Goal: Information Seeking & Learning: Learn about a topic

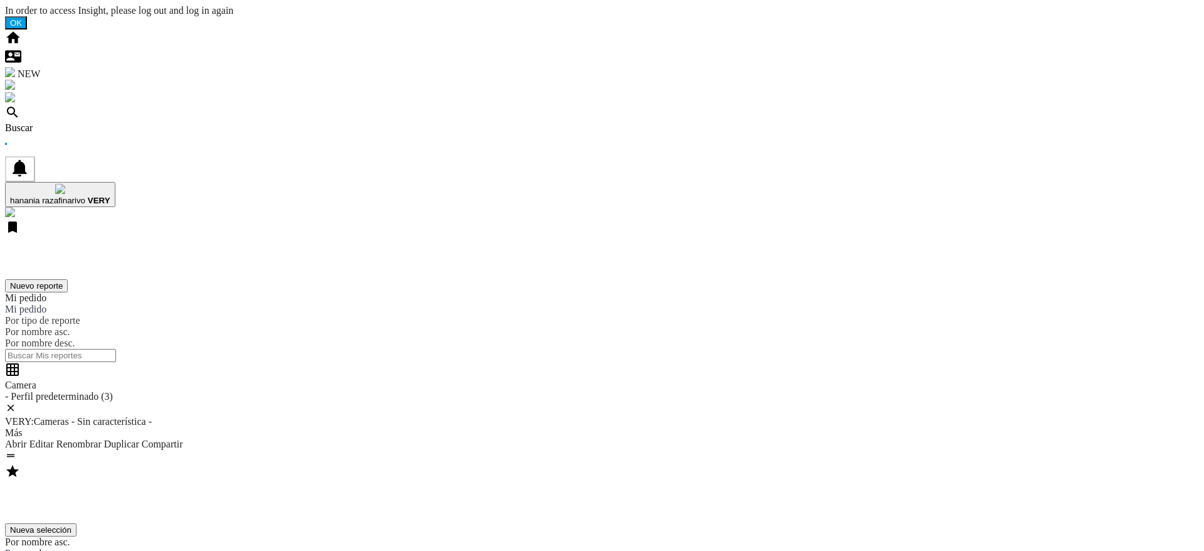
click at [82, 122] on div "Buscar" at bounding box center [602, 127] width 1194 height 11
click at [72, 122] on div "Buscar" at bounding box center [602, 127] width 1194 height 11
drag, startPoint x: 659, startPoint y: 346, endPoint x: 620, endPoint y: 368, distance: 44.4
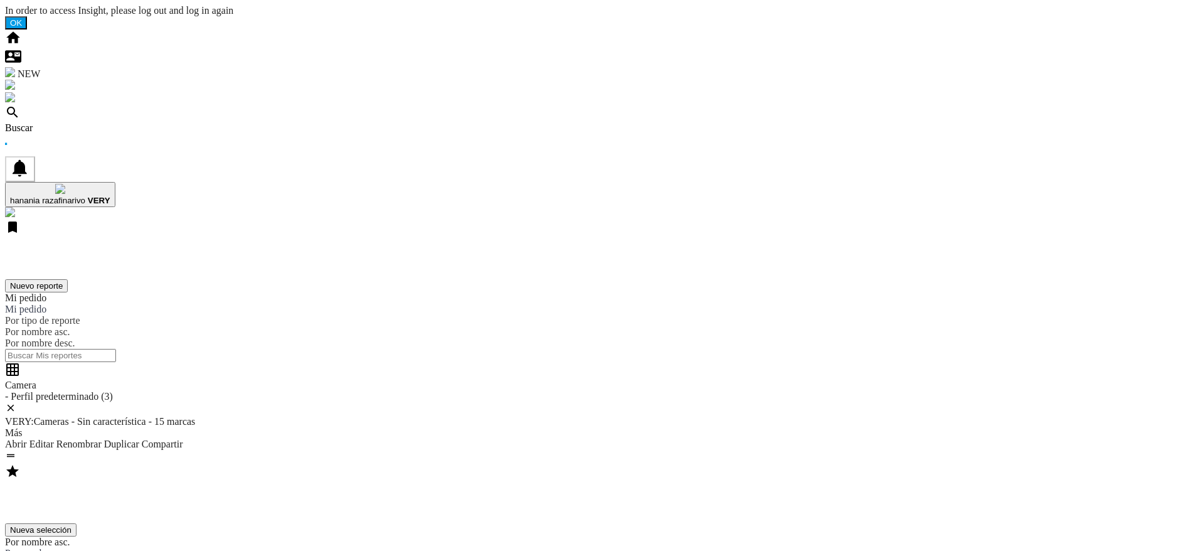
drag, startPoint x: 641, startPoint y: 374, endPoint x: 650, endPoint y: 337, distance: 37.6
drag, startPoint x: 522, startPoint y: 314, endPoint x: 536, endPoint y: 334, distance: 24.4
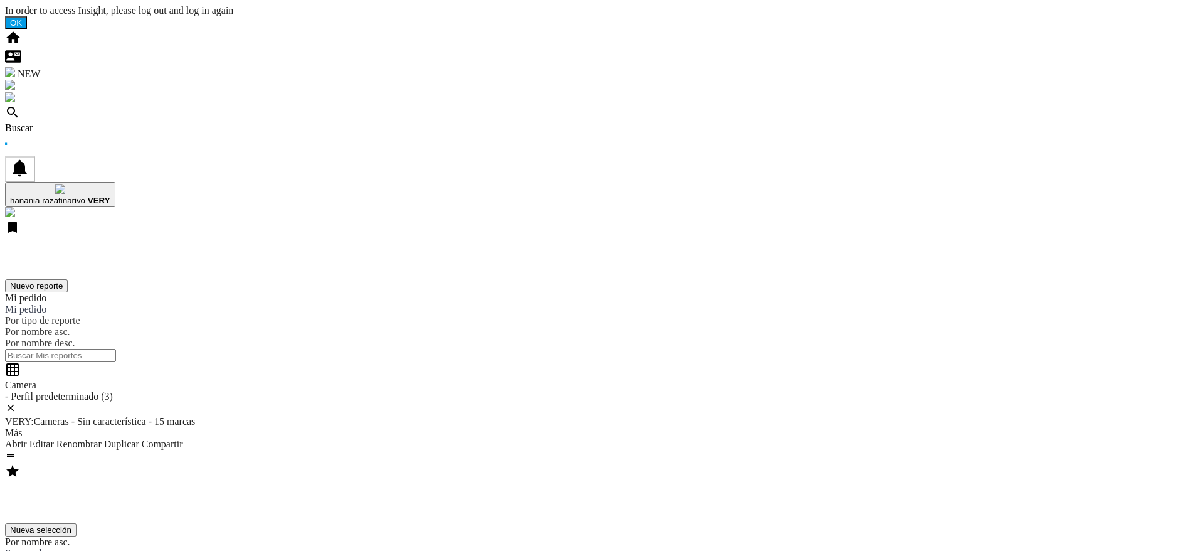
drag, startPoint x: 670, startPoint y: 266, endPoint x: 656, endPoint y: 282, distance: 21.4
drag, startPoint x: 691, startPoint y: 409, endPoint x: 701, endPoint y: 411, distance: 10.2
click at [83, 122] on div "Buscar" at bounding box center [602, 127] width 1194 height 11
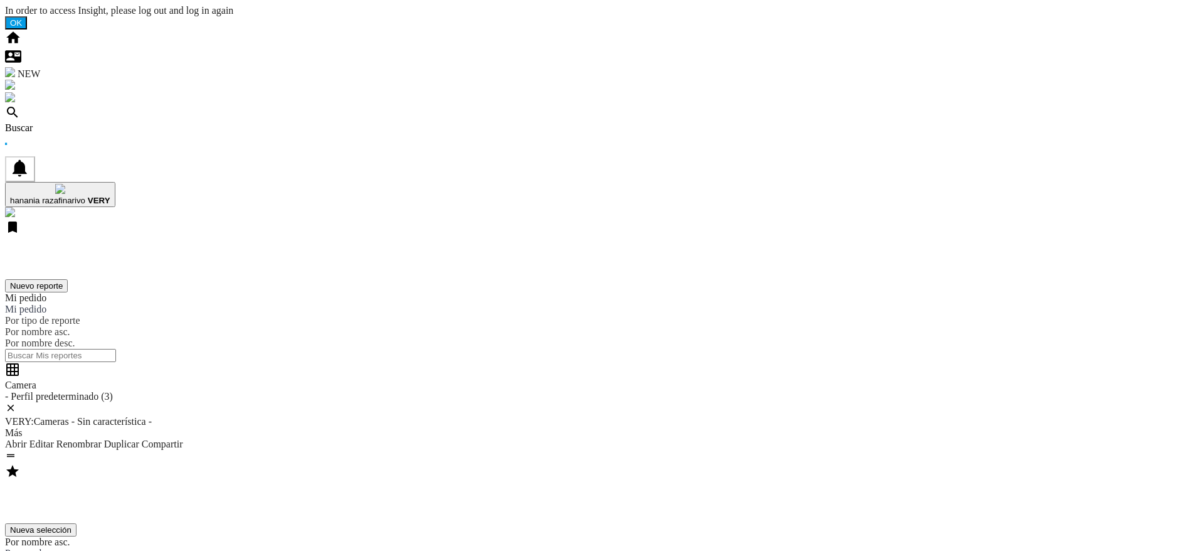
click at [83, 122] on div "Buscar" at bounding box center [602, 127] width 1194 height 11
click at [78, 122] on div "Buscar" at bounding box center [602, 127] width 1194 height 11
click at [87, 122] on div "Buscar" at bounding box center [602, 127] width 1194 height 11
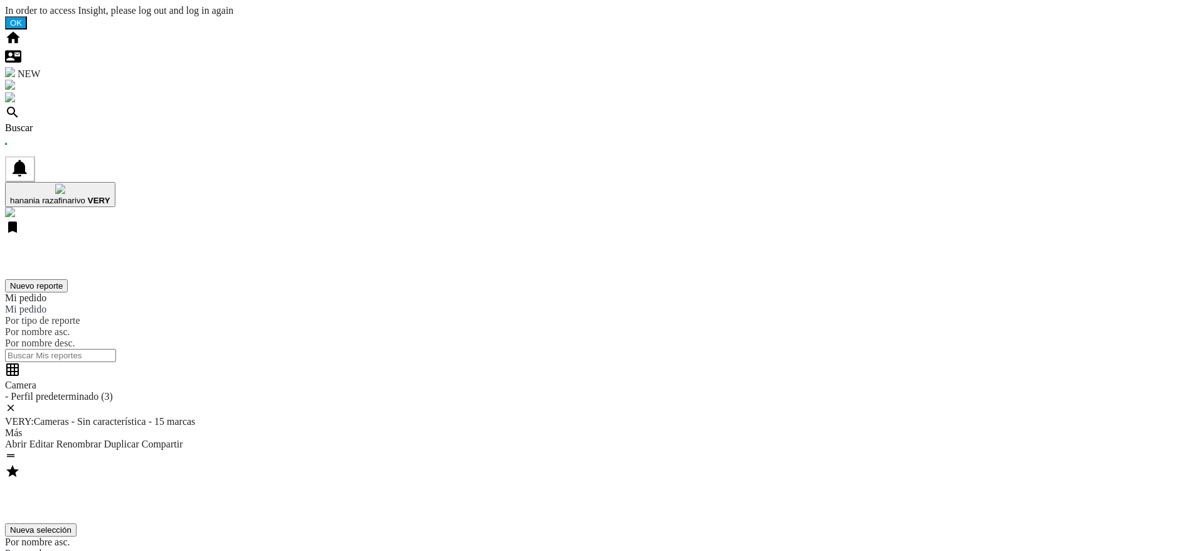
click at [75, 122] on div "Buscar" at bounding box center [602, 127] width 1194 height 11
drag, startPoint x: 539, startPoint y: 188, endPoint x: 505, endPoint y: 371, distance: 185.6
drag, startPoint x: 487, startPoint y: 277, endPoint x: 245, endPoint y: 463, distance: 305.0
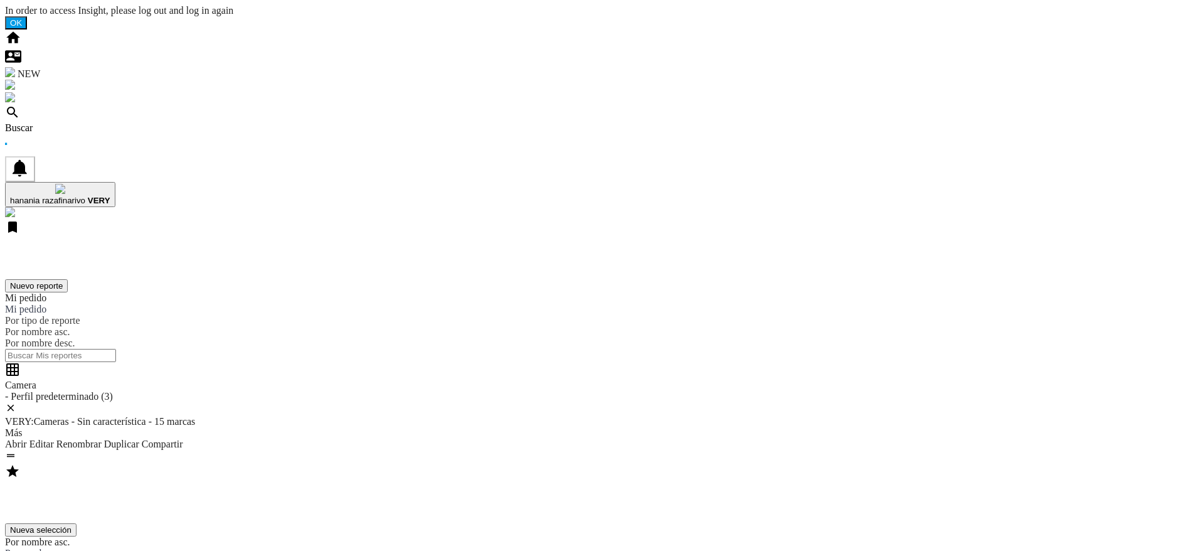
click at [88, 122] on div "Buscar" at bounding box center [602, 127] width 1194 height 11
click at [90, 122] on div "Buscar" at bounding box center [602, 127] width 1194 height 11
drag, startPoint x: 670, startPoint y: 334, endPoint x: 723, endPoint y: 337, distance: 52.8
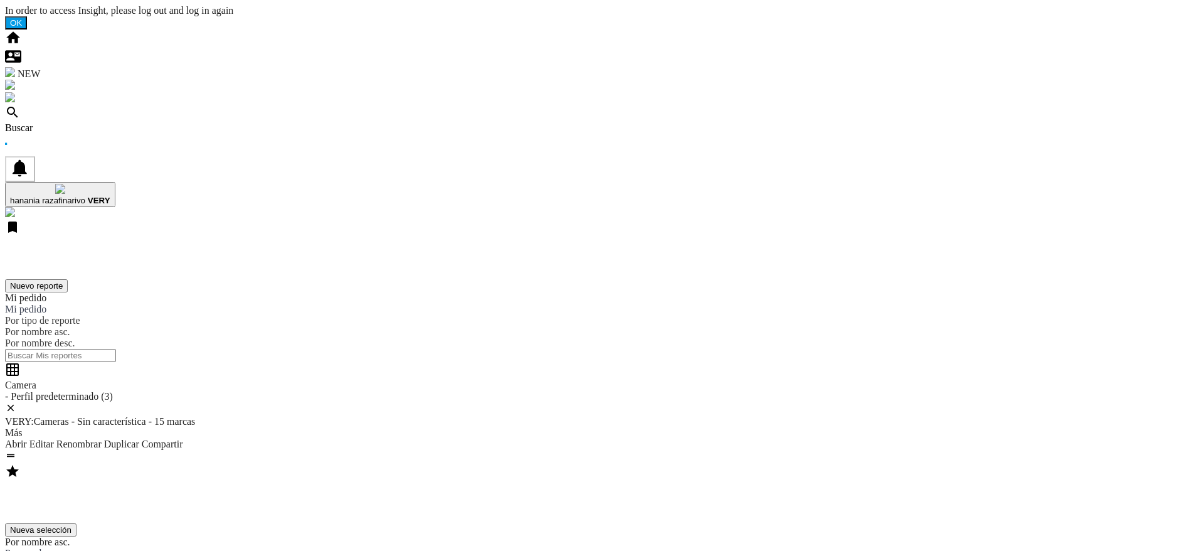
drag, startPoint x: 694, startPoint y: 348, endPoint x: 668, endPoint y: 346, distance: 26.4
drag, startPoint x: 689, startPoint y: 354, endPoint x: 671, endPoint y: 354, distance: 17.6
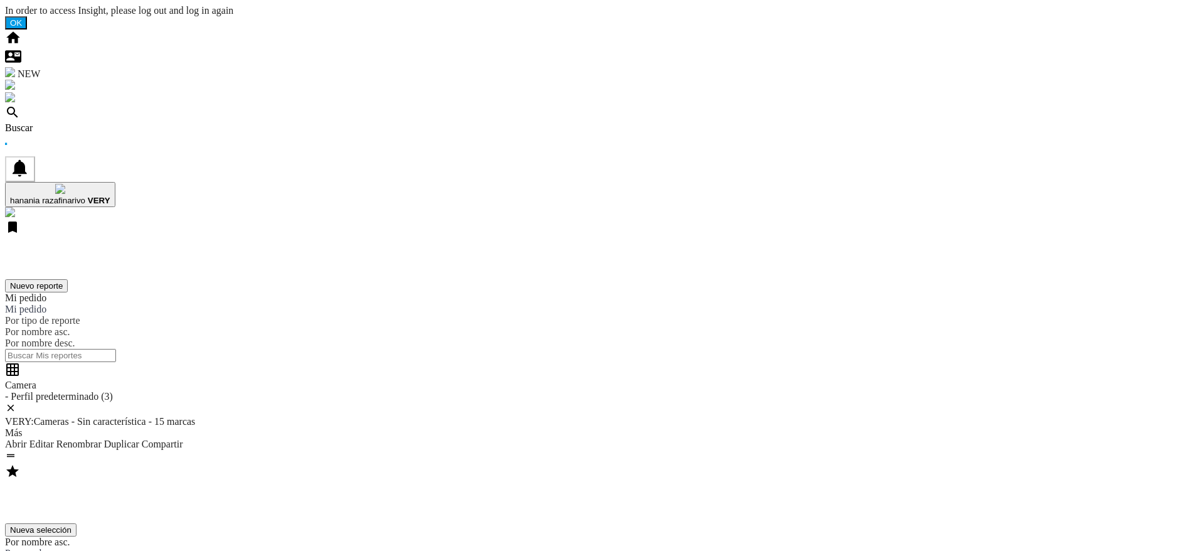
drag, startPoint x: 696, startPoint y: 343, endPoint x: 662, endPoint y: 346, distance: 34.0
drag, startPoint x: 706, startPoint y: 346, endPoint x: 662, endPoint y: 344, distance: 43.9
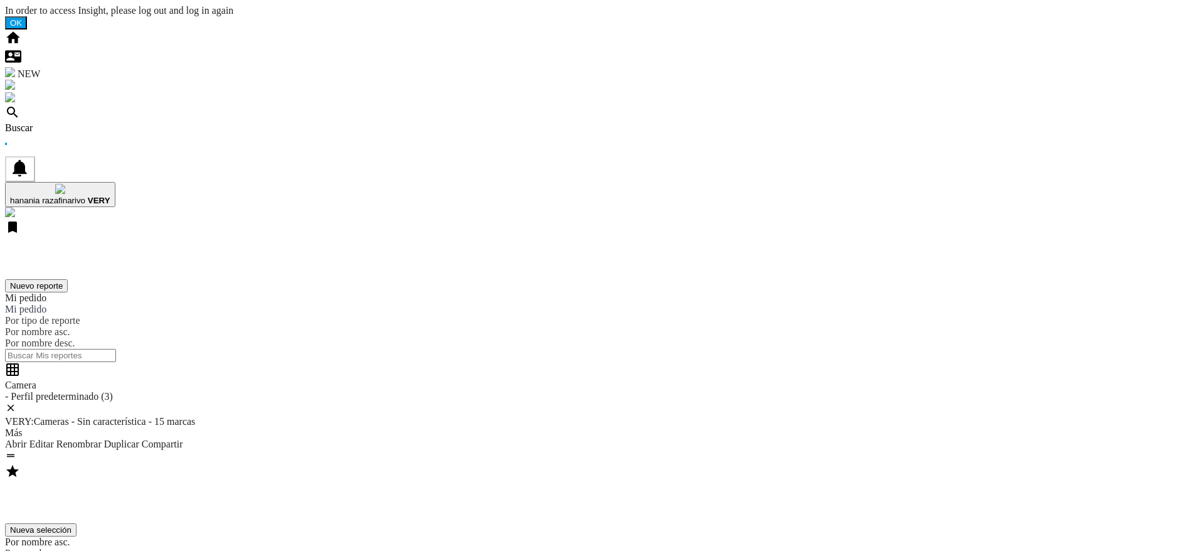
click at [81, 122] on div "Buscar" at bounding box center [602, 127] width 1194 height 11
click at [90, 122] on div "Buscar" at bounding box center [602, 127] width 1194 height 11
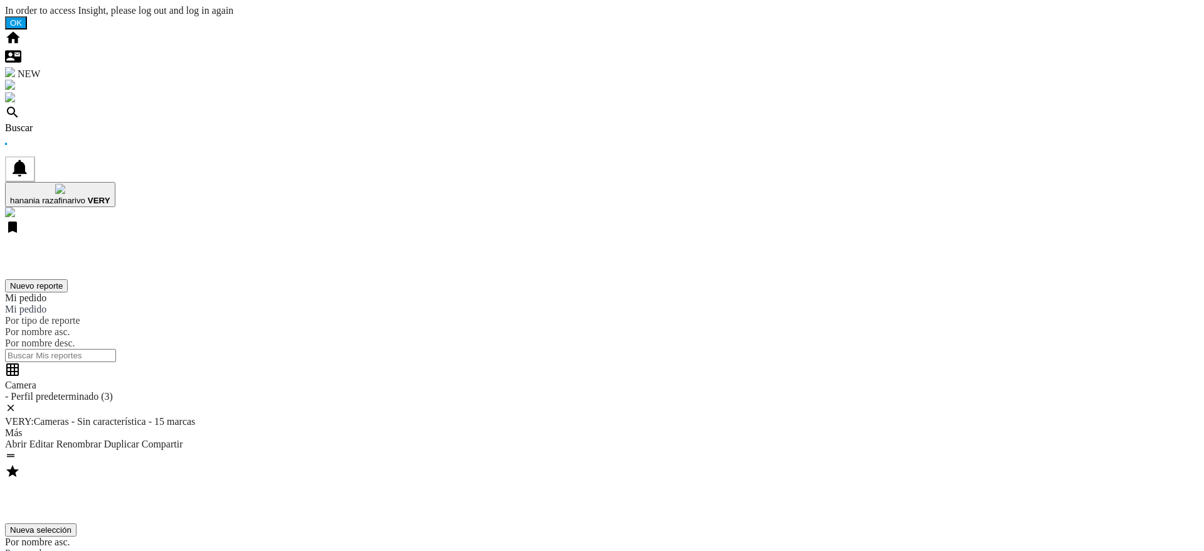
drag, startPoint x: 672, startPoint y: 334, endPoint x: 713, endPoint y: 336, distance: 40.2
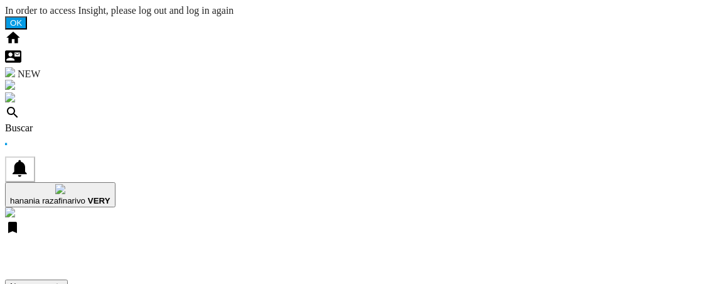
drag, startPoint x: 662, startPoint y: 188, endPoint x: 466, endPoint y: 0, distance: 271.9
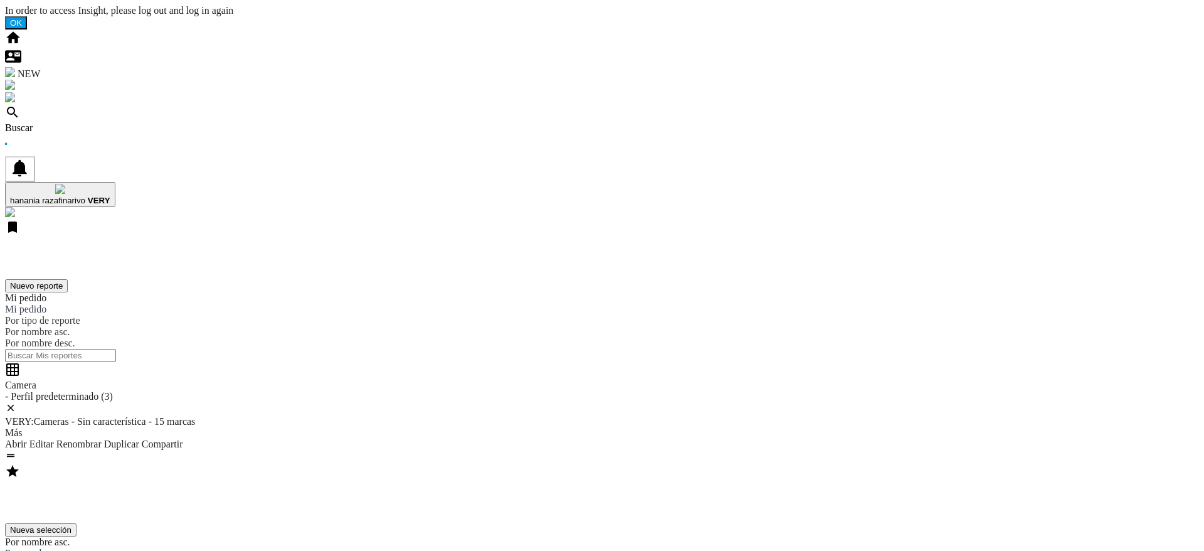
click at [93, 122] on div "Buscar" at bounding box center [602, 127] width 1194 height 11
click at [79, 122] on div "Buscar" at bounding box center [602, 127] width 1194 height 11
click at [72, 122] on div "Buscar" at bounding box center [602, 127] width 1194 height 11
click at [80, 122] on div "Buscar" at bounding box center [602, 127] width 1194 height 11
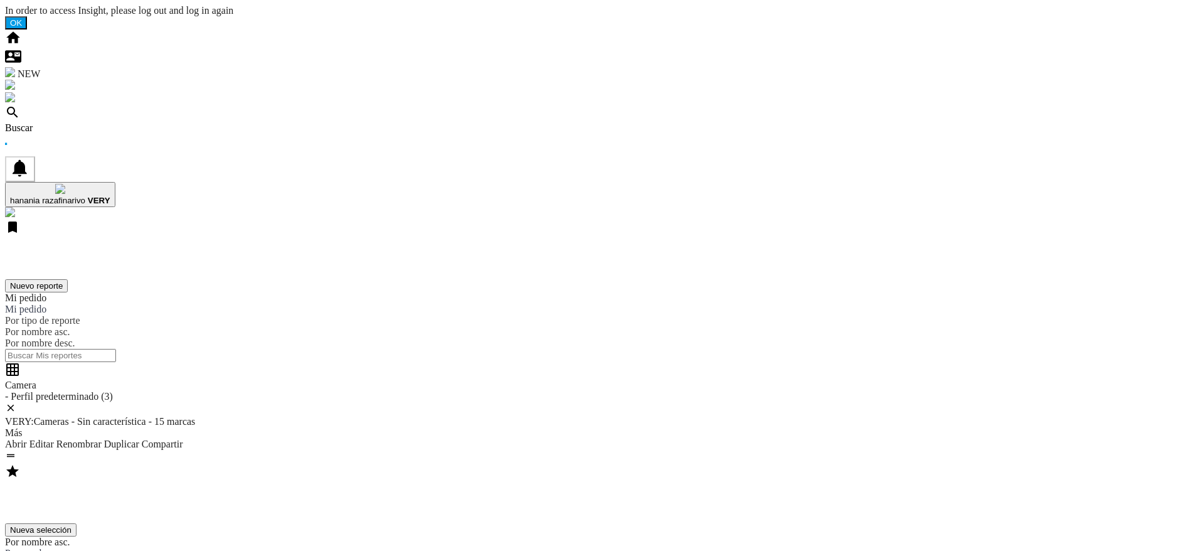
click at [76, 122] on div "Buscar" at bounding box center [602, 127] width 1194 height 11
drag, startPoint x: 696, startPoint y: 180, endPoint x: 661, endPoint y: 181, distance: 35.1
drag, startPoint x: 679, startPoint y: 193, endPoint x: 673, endPoint y: 196, distance: 6.5
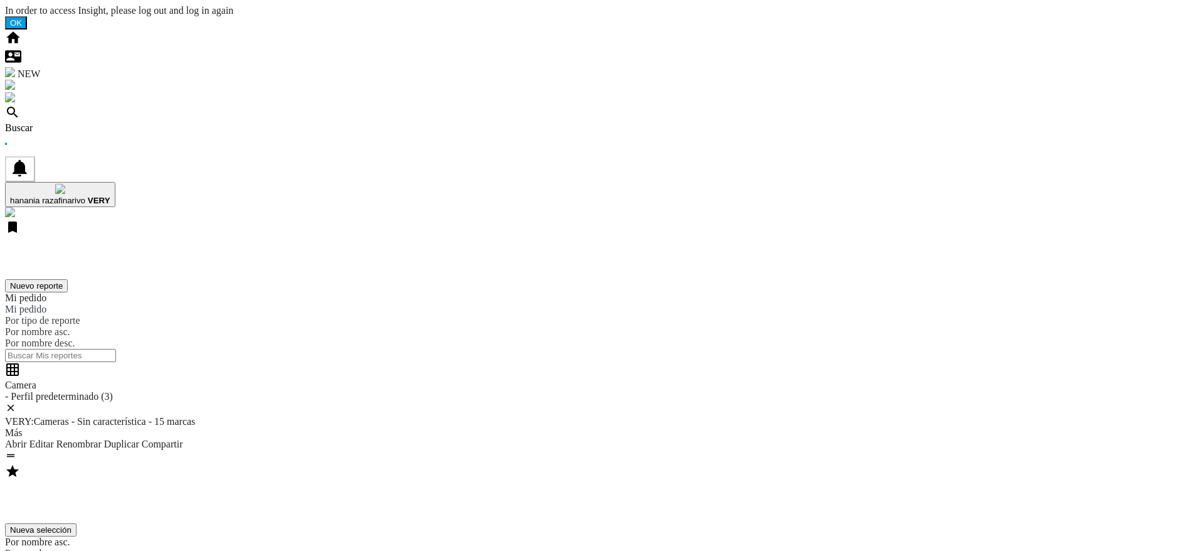
drag, startPoint x: 695, startPoint y: 206, endPoint x: 691, endPoint y: 218, distance: 13.3
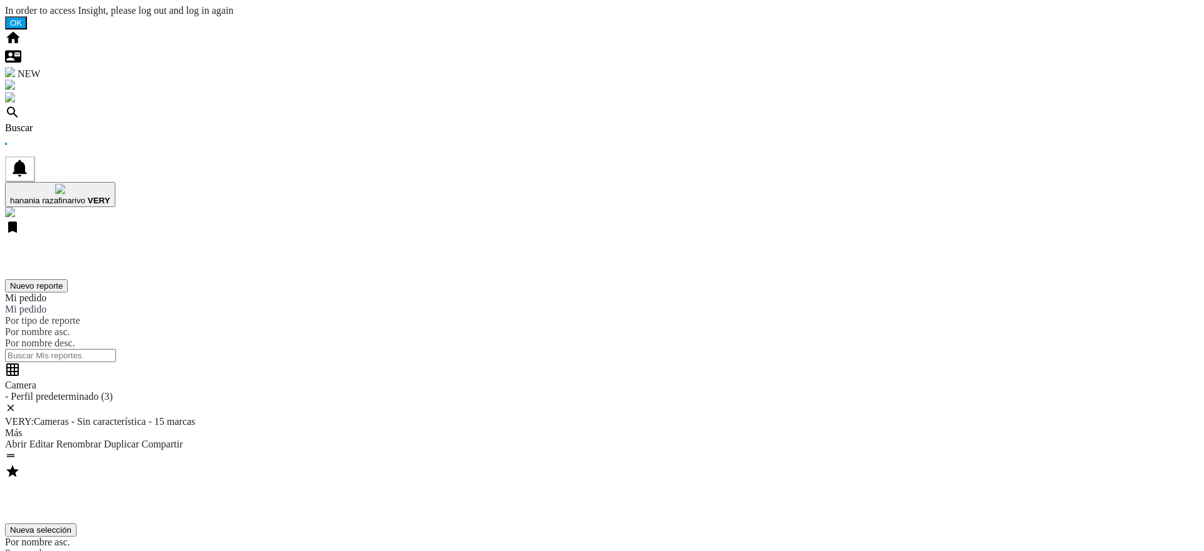
drag, startPoint x: 545, startPoint y: 191, endPoint x: 557, endPoint y: 223, distance: 34.1
drag, startPoint x: 521, startPoint y: 282, endPoint x: 468, endPoint y: 279, distance: 53.4
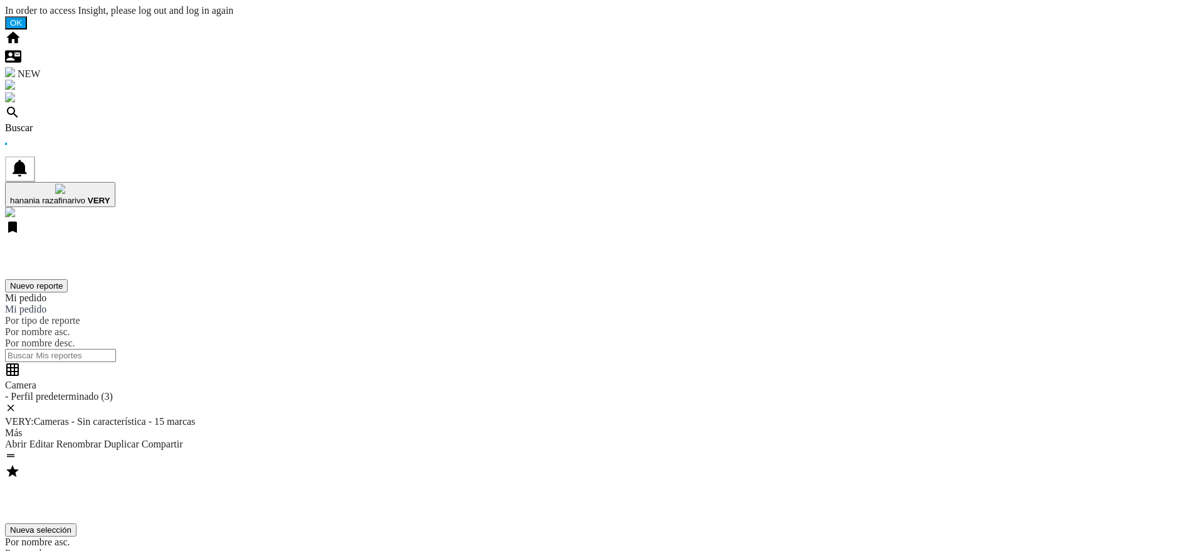
drag, startPoint x: 480, startPoint y: 247, endPoint x: 523, endPoint y: 247, distance: 42.7
drag, startPoint x: 554, startPoint y: 245, endPoint x: 610, endPoint y: 235, distance: 57.2
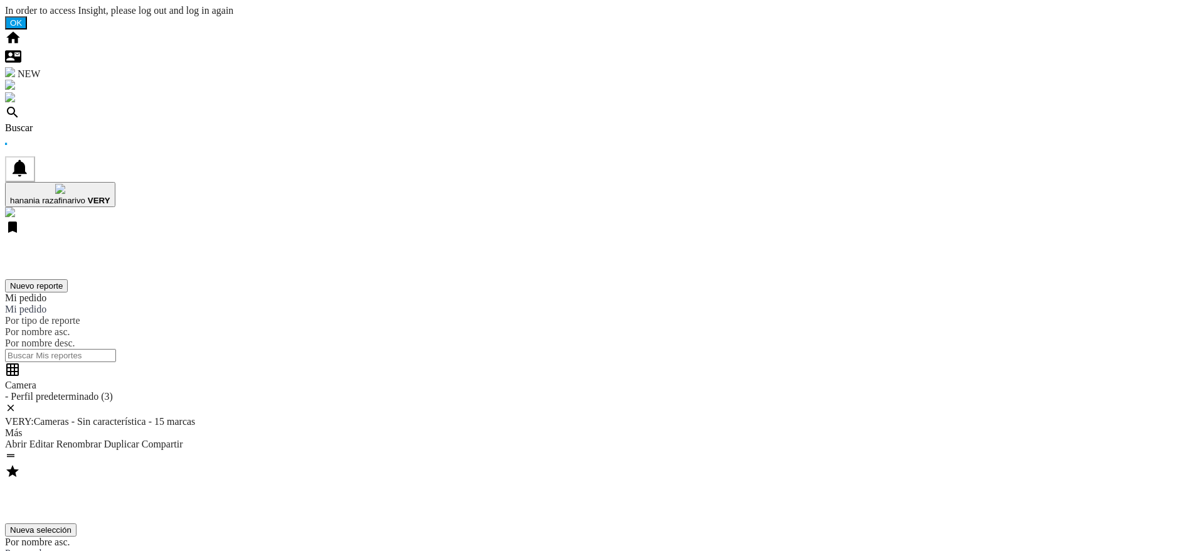
drag, startPoint x: 575, startPoint y: 201, endPoint x: 541, endPoint y: 203, distance: 33.9
drag, startPoint x: 539, startPoint y: 189, endPoint x: 518, endPoint y: 186, distance: 20.9
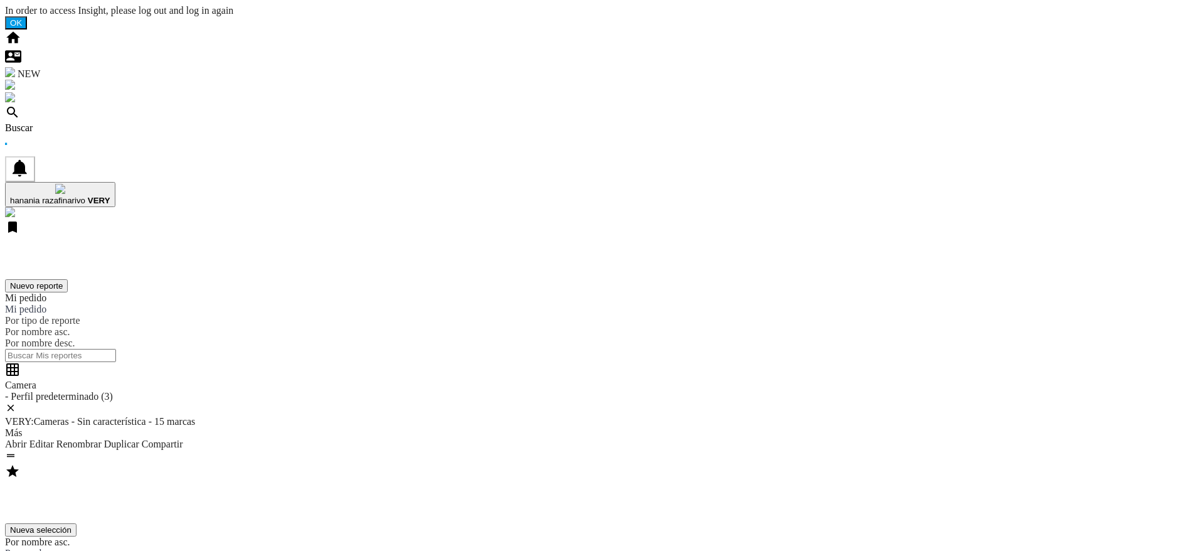
drag, startPoint x: 541, startPoint y: 179, endPoint x: 590, endPoint y: 201, distance: 54.2
drag, startPoint x: 588, startPoint y: 317, endPoint x: 533, endPoint y: 336, distance: 57.9
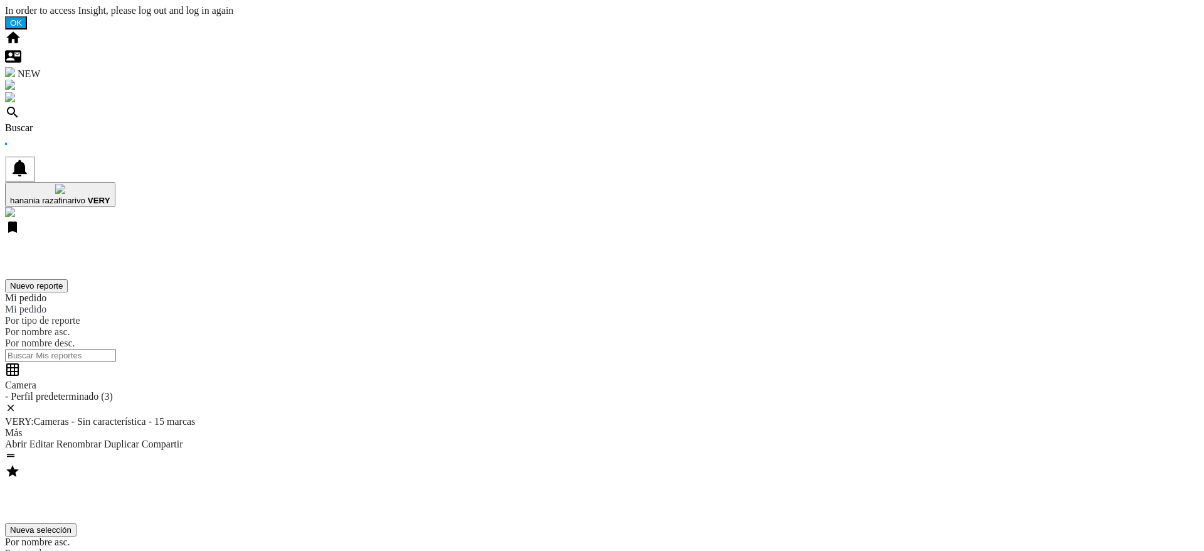
drag, startPoint x: 684, startPoint y: 285, endPoint x: 669, endPoint y: 283, distance: 15.9
drag, startPoint x: 717, startPoint y: 233, endPoint x: 644, endPoint y: 227, distance: 73.0
